Goal: Transaction & Acquisition: Purchase product/service

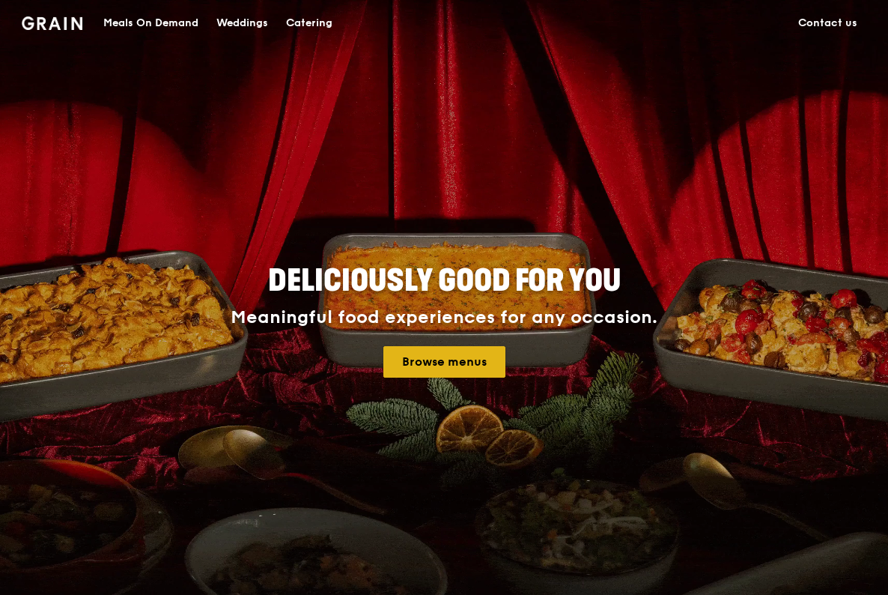
click at [445, 356] on link "Browse menus" at bounding box center [444, 361] width 122 height 31
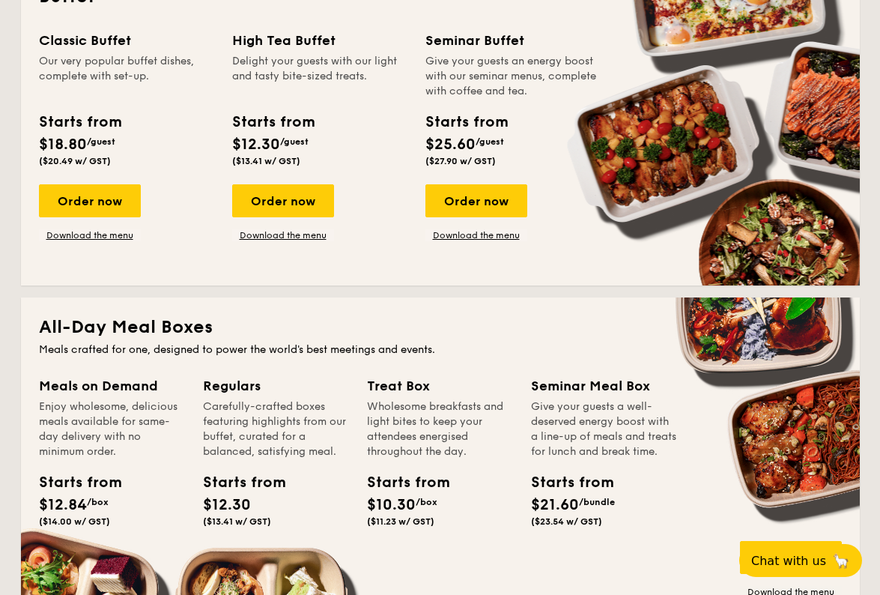
scroll to position [805, 0]
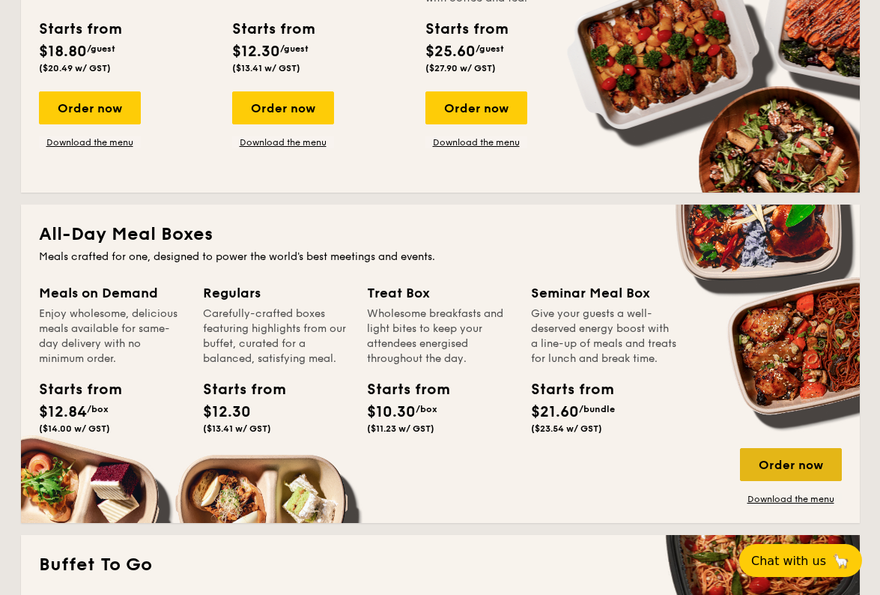
click at [819, 467] on div "Order now" at bounding box center [791, 464] width 102 height 33
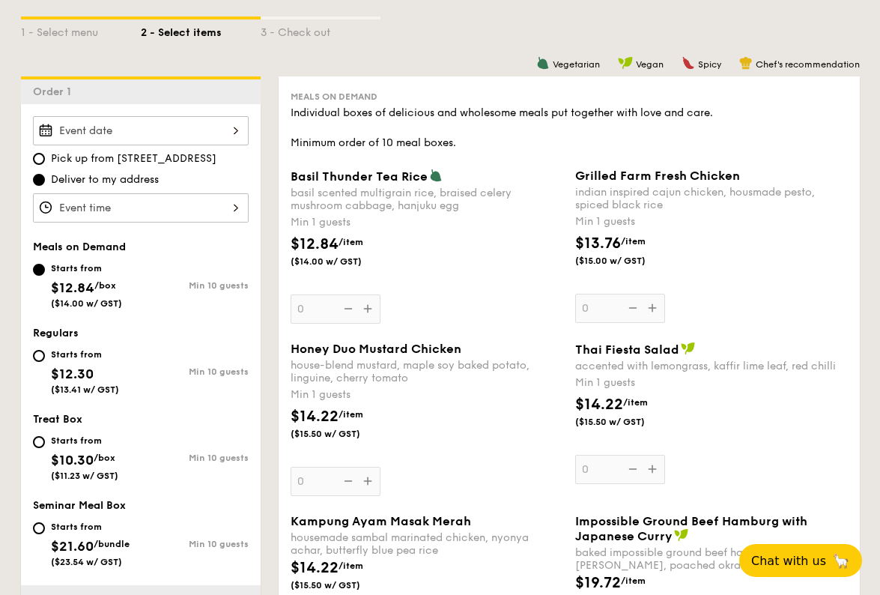
scroll to position [674, 0]
